Goal: Check status: Check status

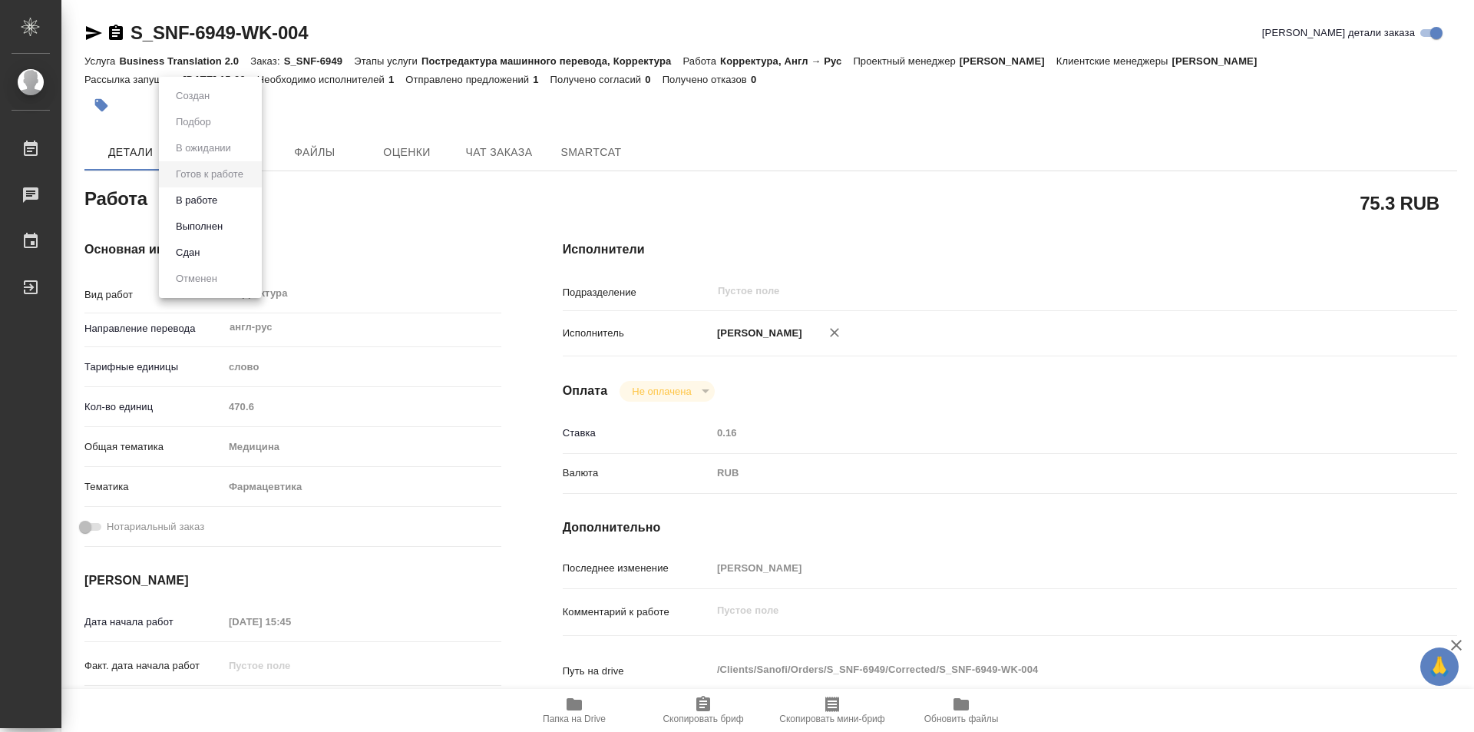
click at [253, 198] on body "🙏 .cls-1 fill:#fff; AWATERA Kozinets Larisa Работы 0 Чаты График Выйти S_SNF-69…" at bounding box center [737, 366] width 1474 height 732
click at [184, 244] on button "Сдан" at bounding box center [187, 252] width 33 height 17
type textarea "x"
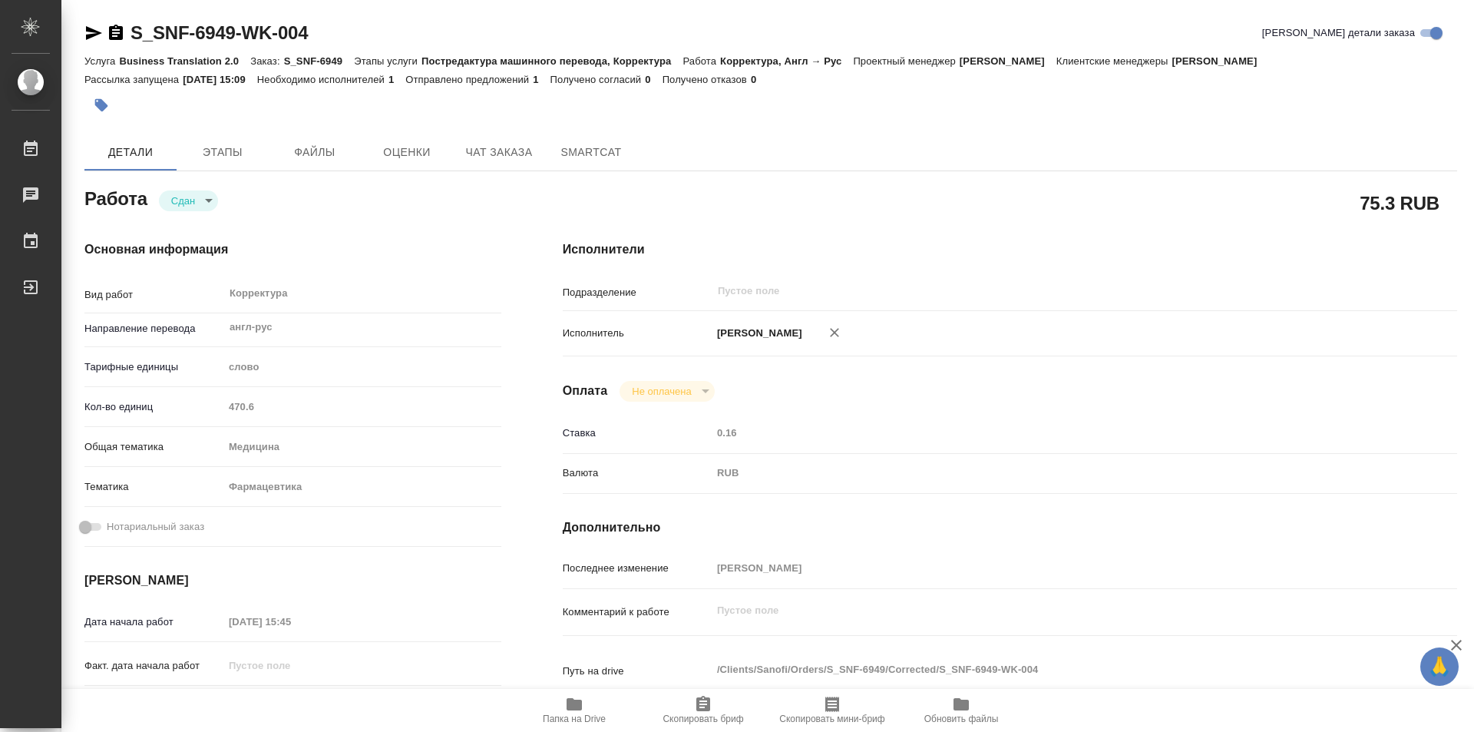
type textarea "x"
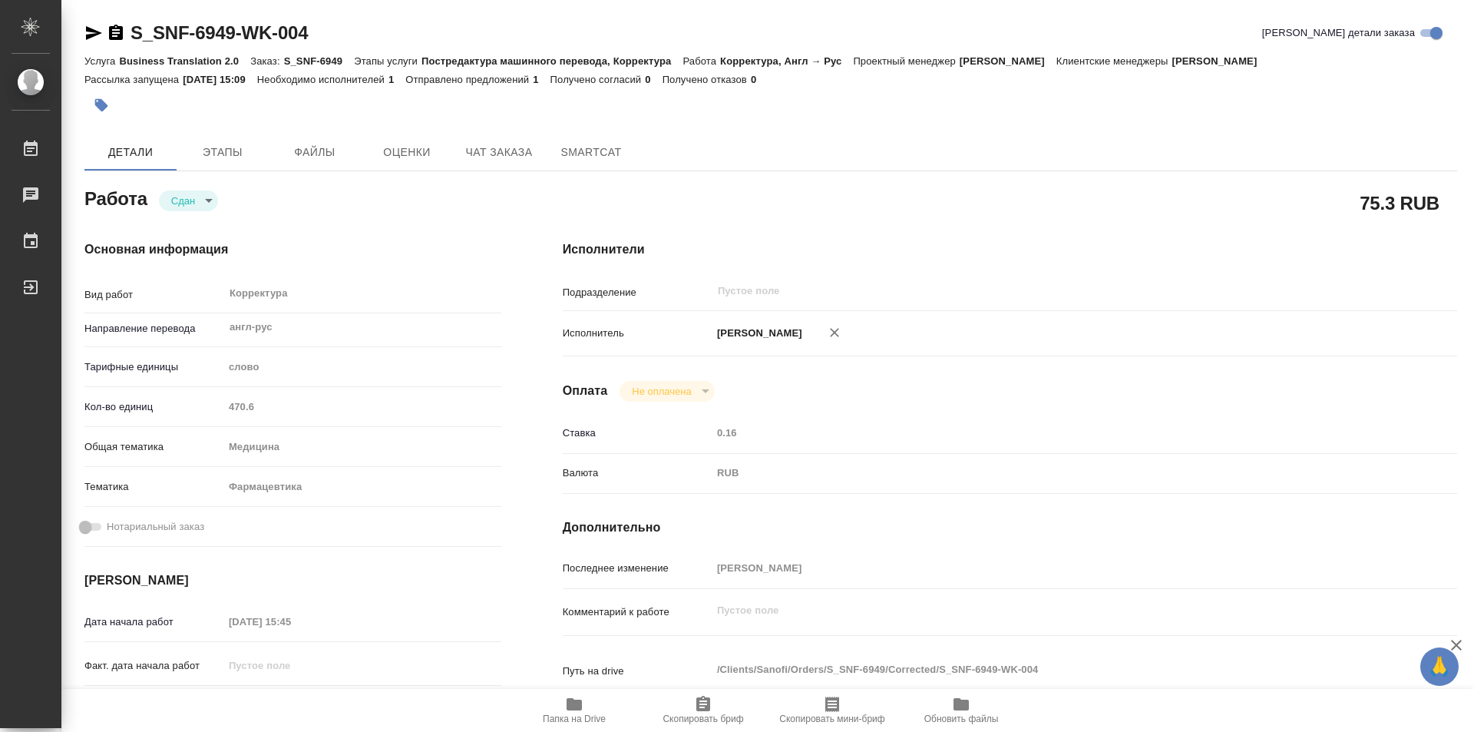
type textarea "x"
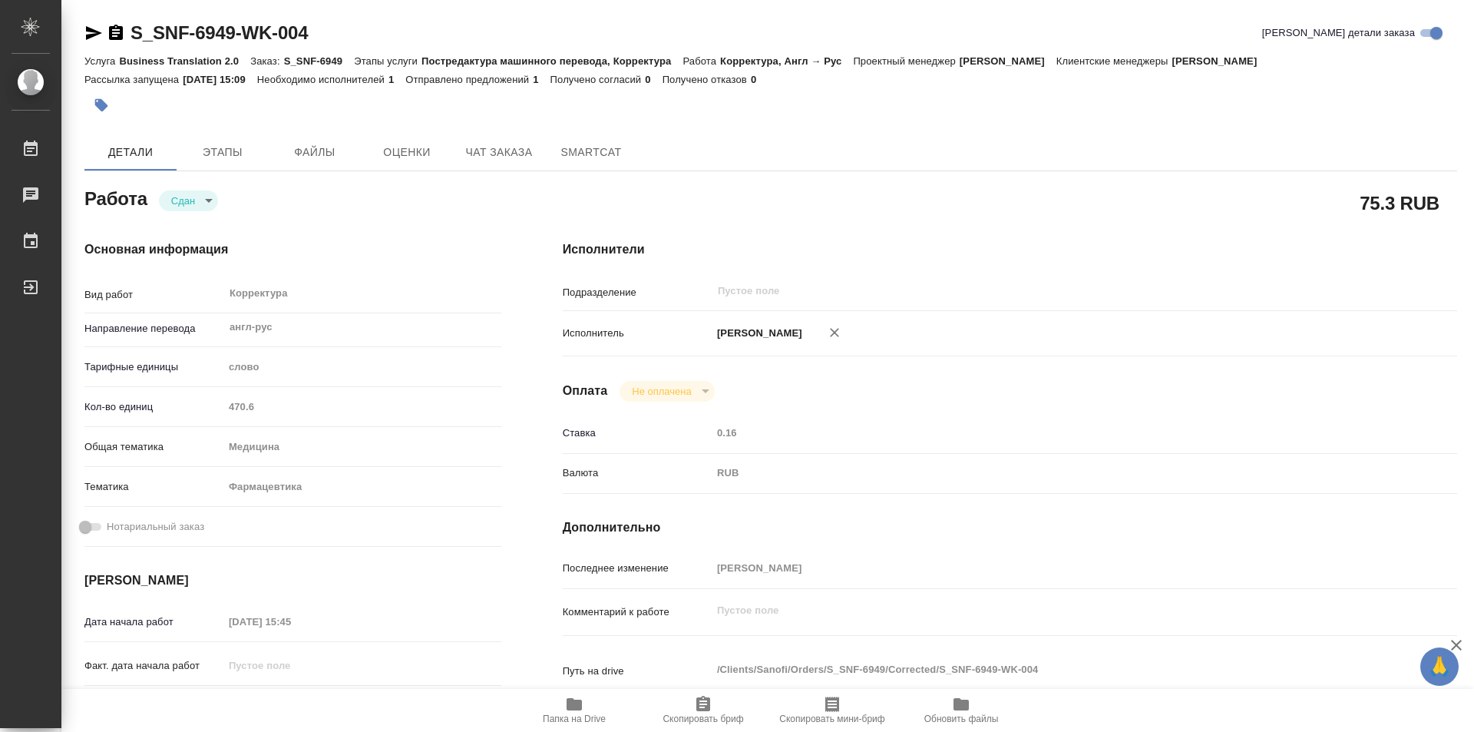
type textarea "x"
drag, startPoint x: 114, startPoint y: 35, endPoint x: 971, endPoint y: 35, distance: 857.8
click at [114, 35] on icon "button" at bounding box center [116, 32] width 14 height 15
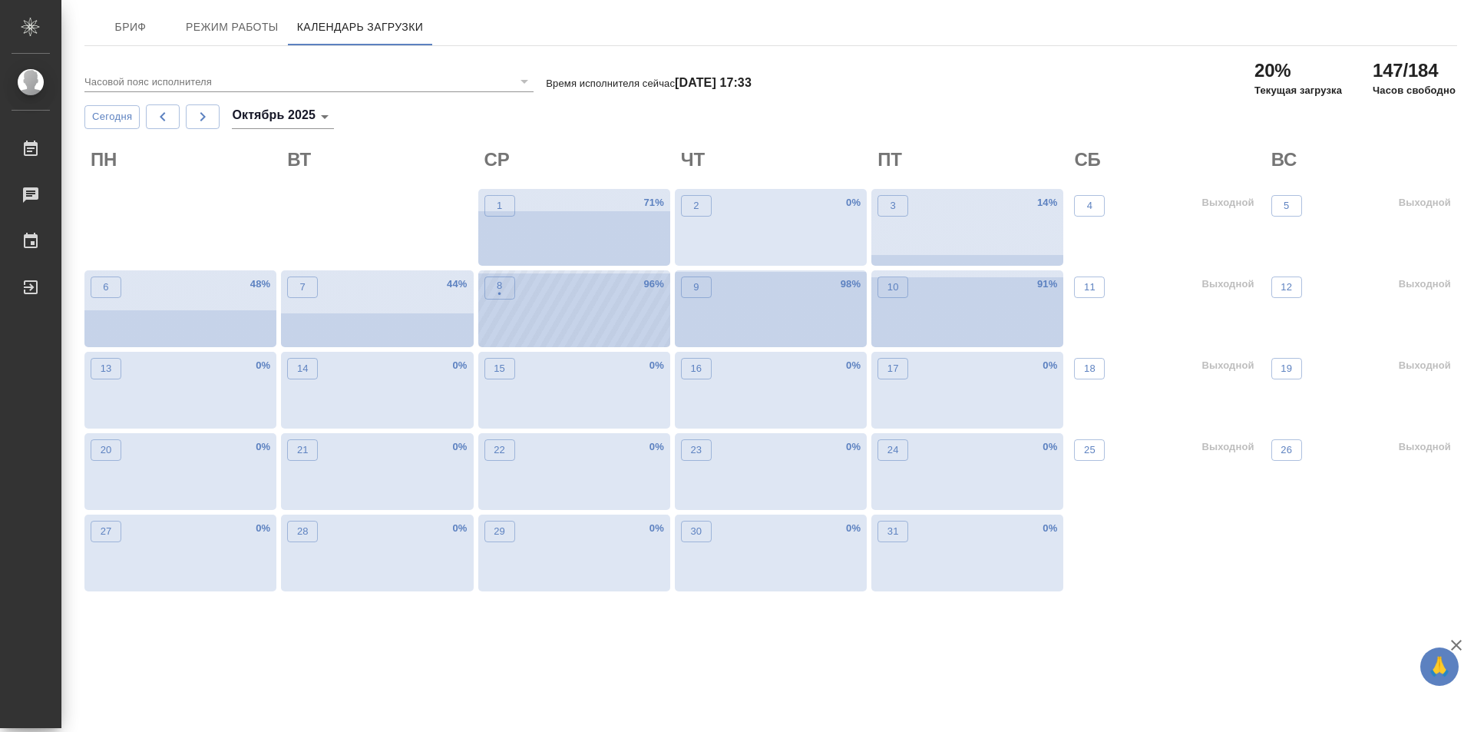
click at [584, 305] on div "8 • 96 %" at bounding box center [574, 308] width 192 height 77
